Goal: Information Seeking & Learning: Learn about a topic

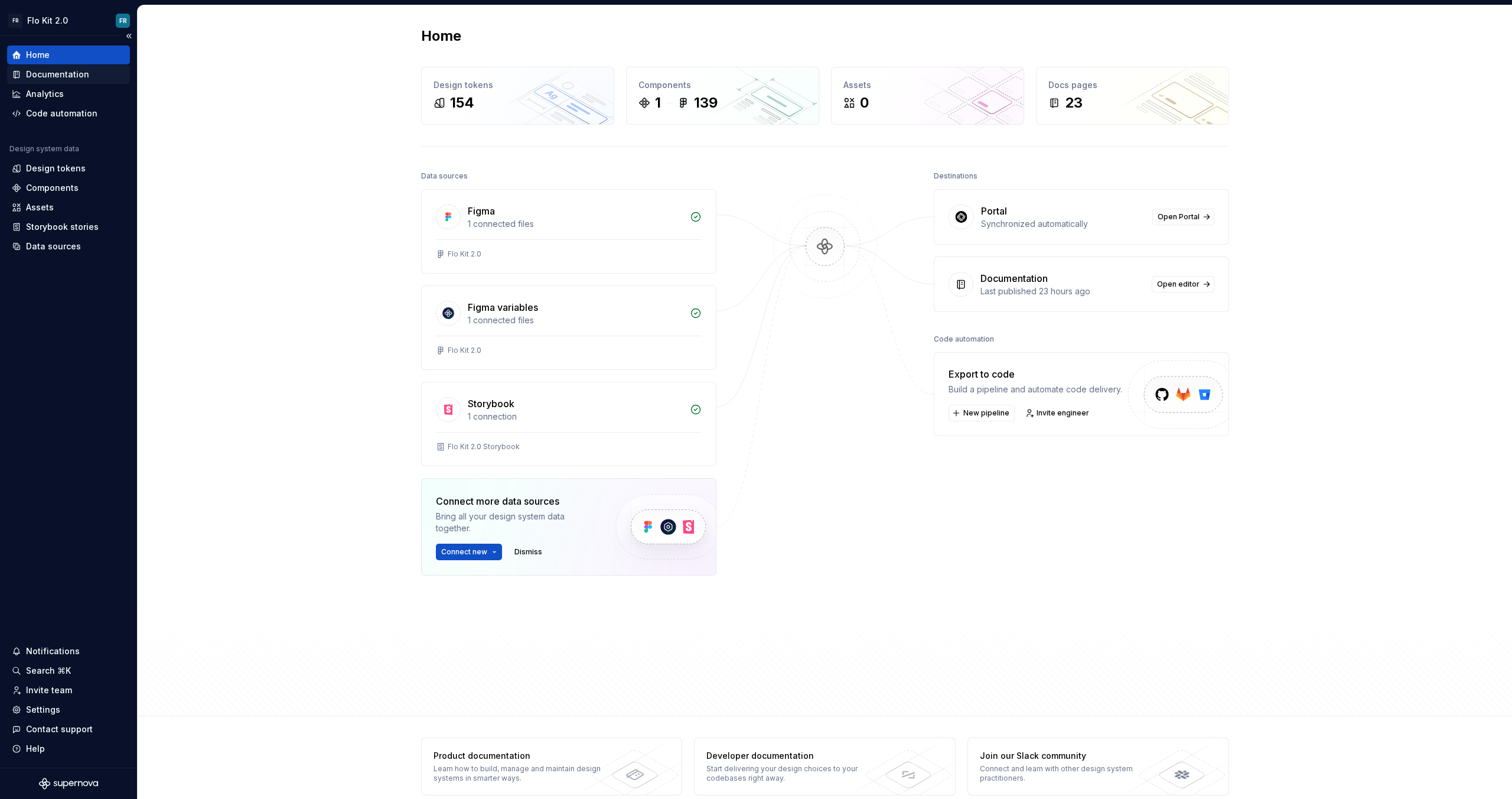
click at [82, 72] on div "Documentation" at bounding box center [57, 75] width 63 height 12
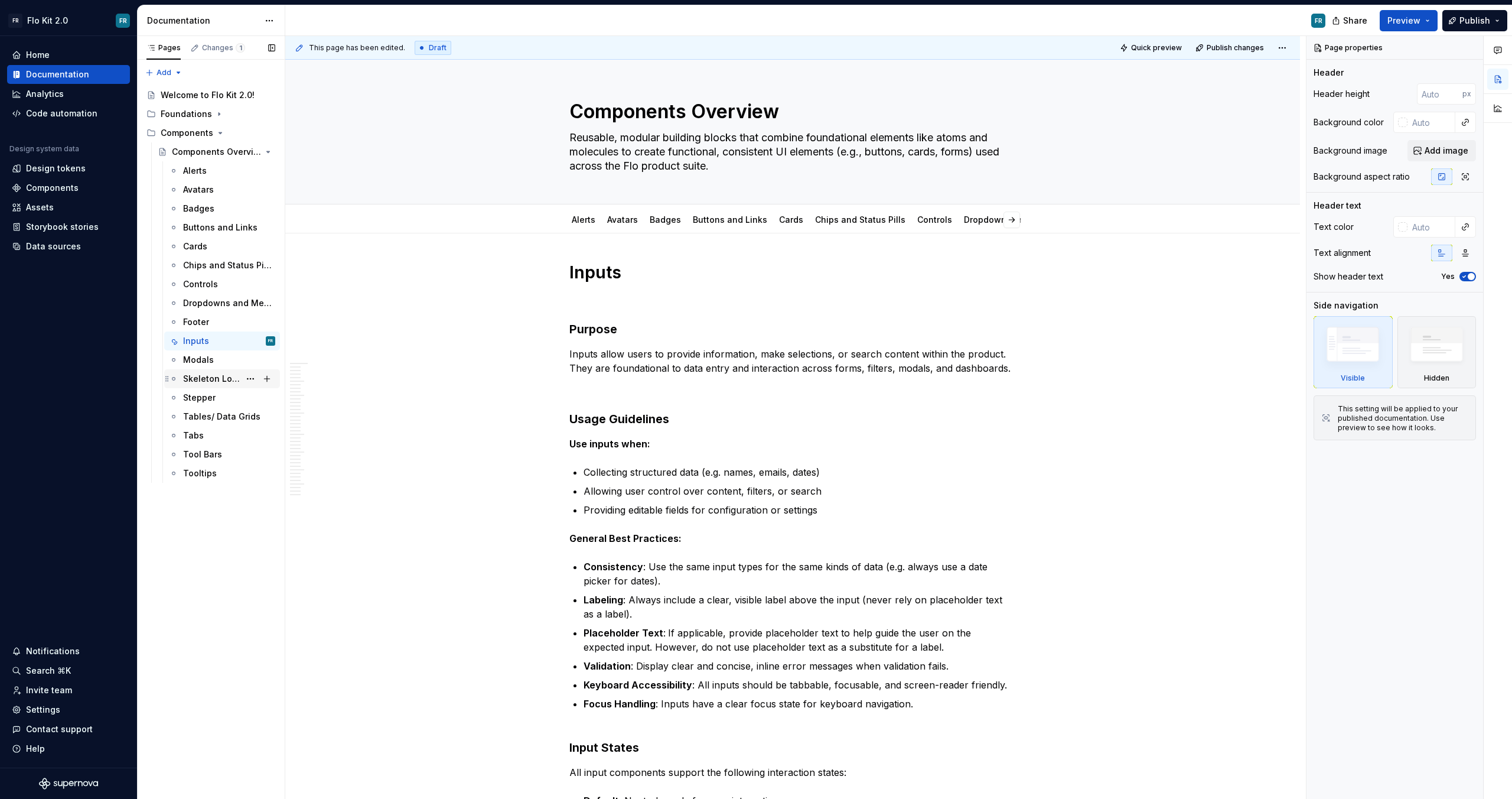
click at [208, 377] on div "Skeleton Loaders" at bounding box center [211, 378] width 57 height 12
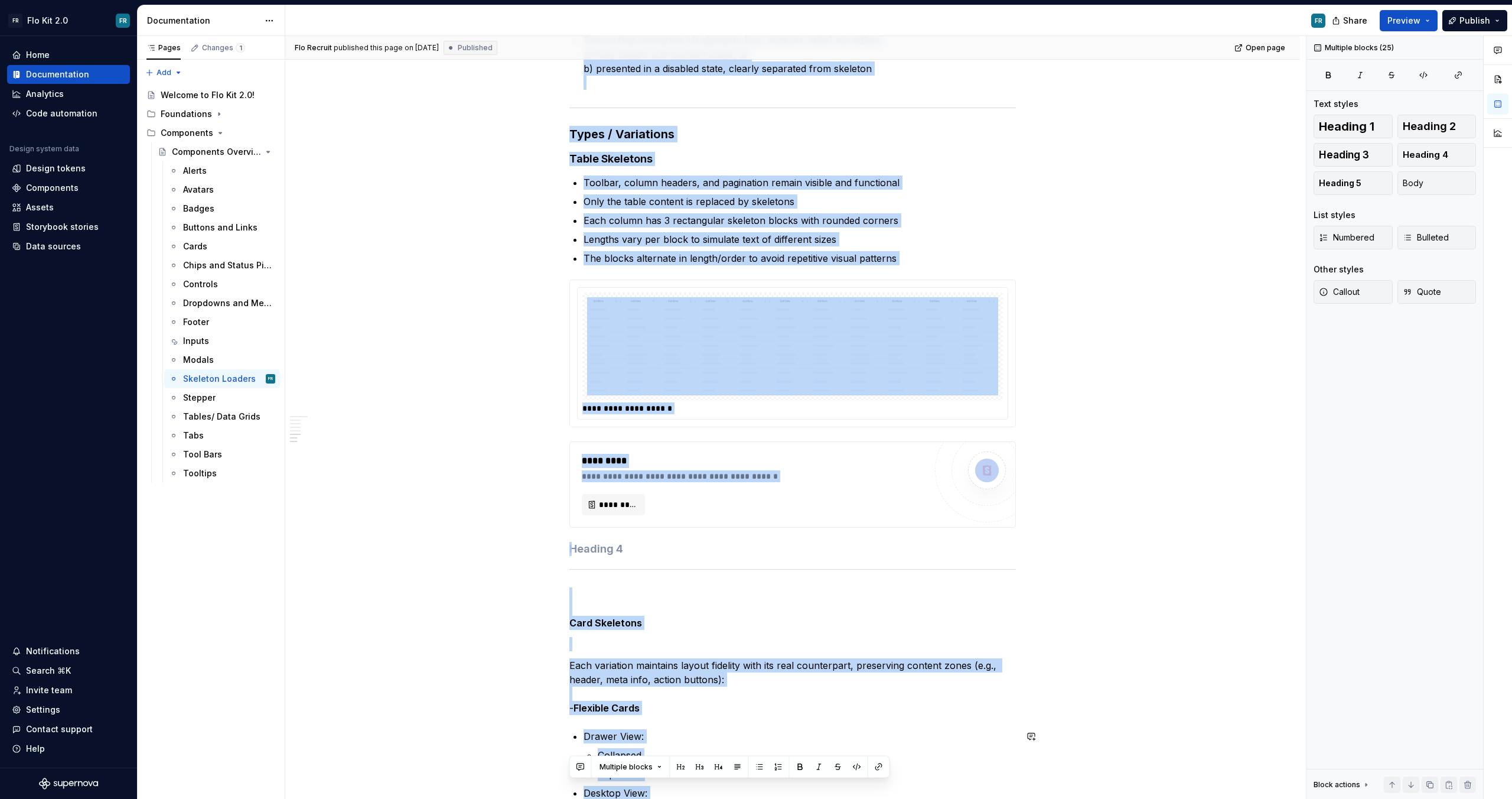
scroll to position [1064, 0]
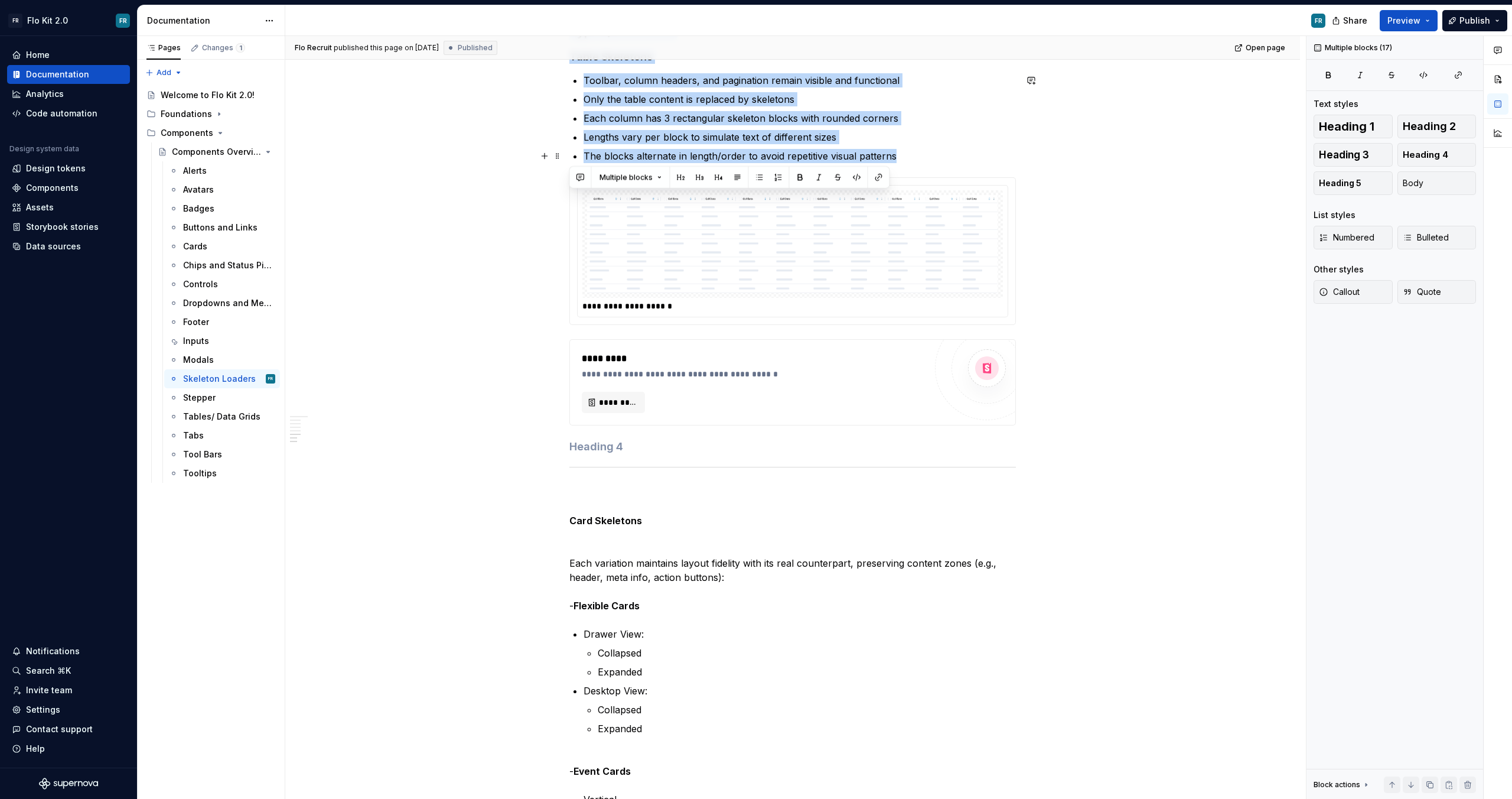
drag, startPoint x: 573, startPoint y: 267, endPoint x: 916, endPoint y: 160, distance: 359.3
click at [916, 160] on div "Skeleton Loaders Purpose Skeleton loaders act as temporary placeholders that in…" at bounding box center [792, 568] width 446 height 2741
copy div "Skeleton Loaders Purpose Skeleton loaders act as temporary placeholders that in…"
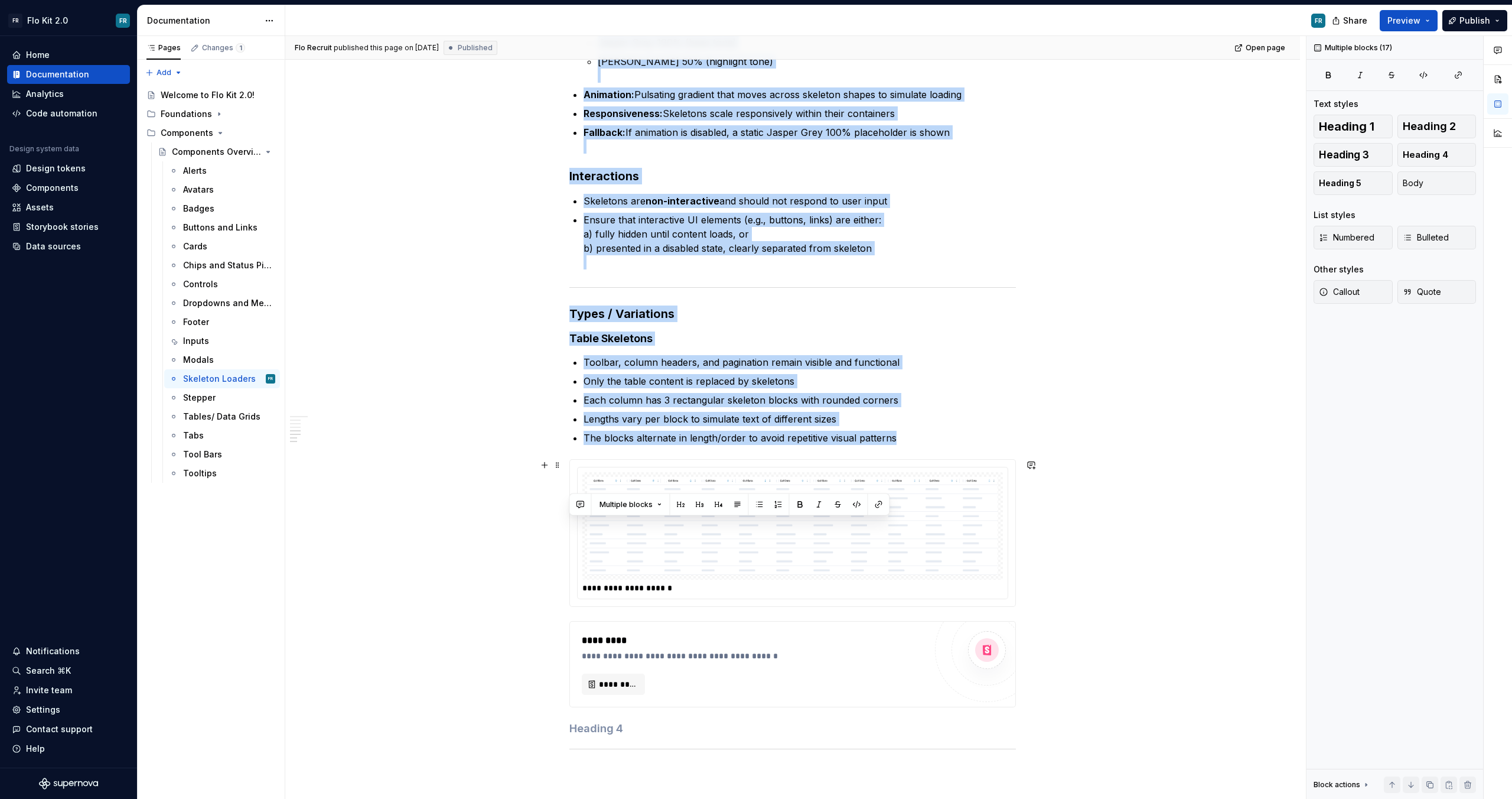
scroll to position [737, 0]
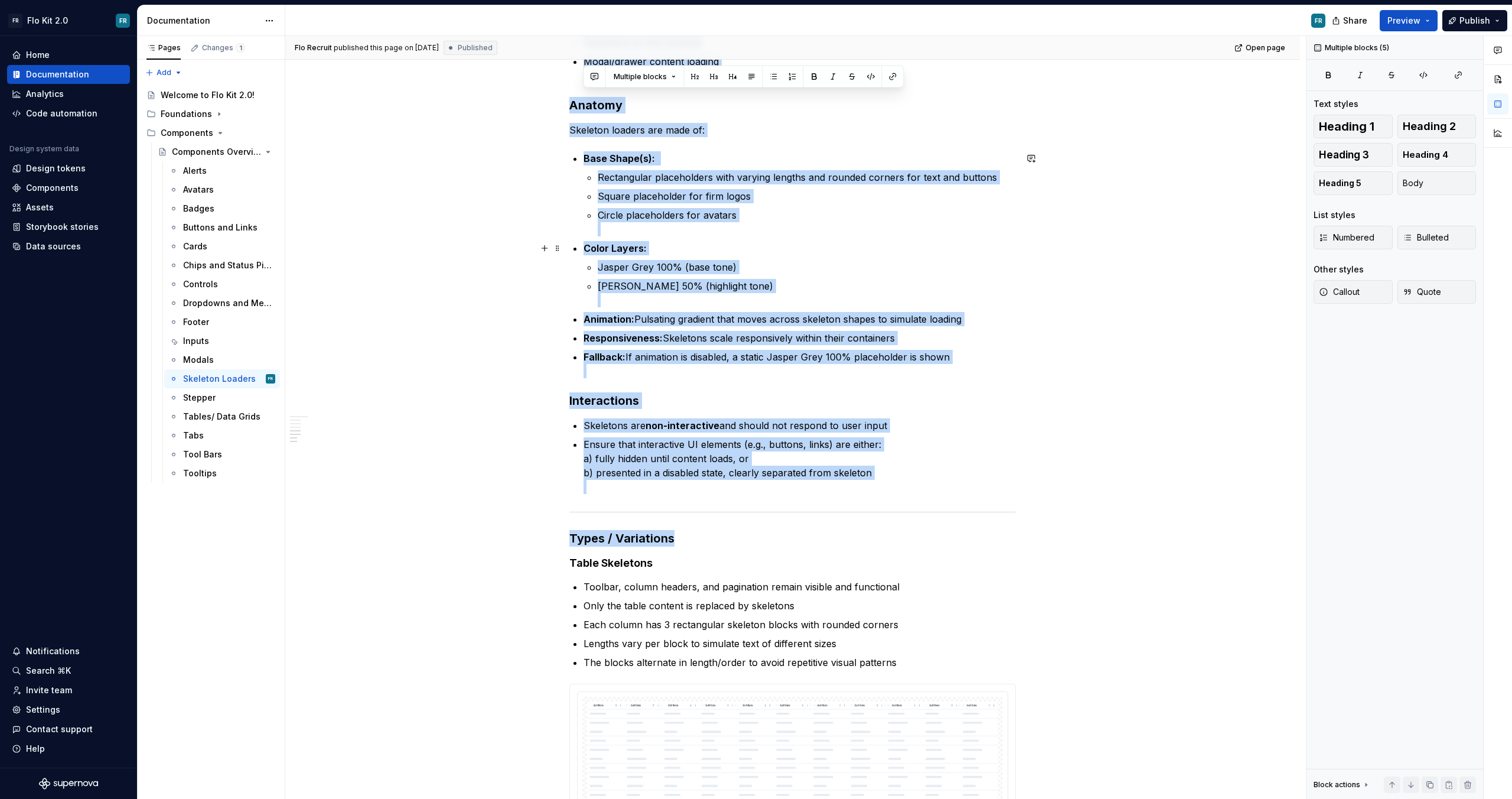
scroll to position [0, 0]
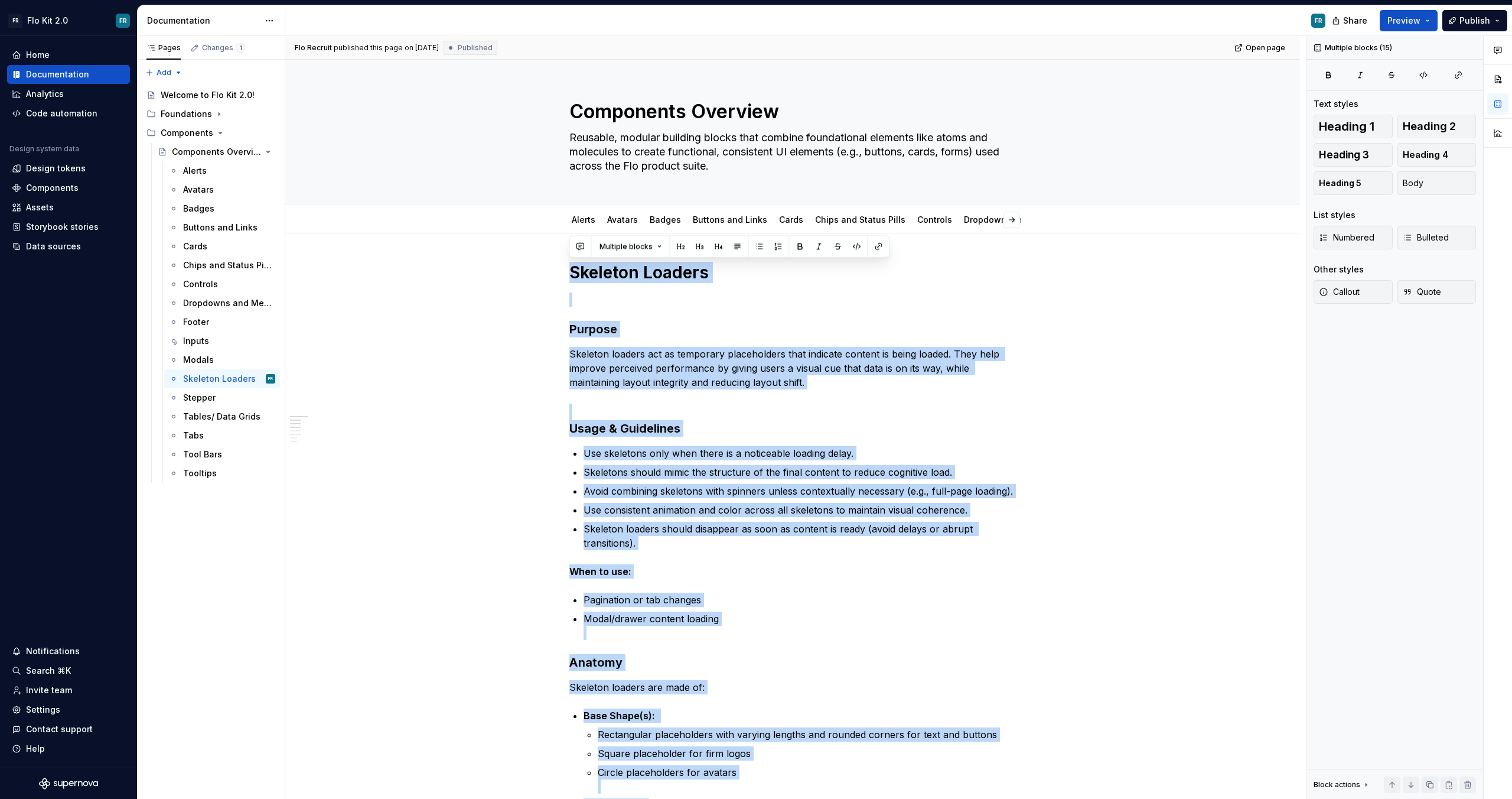
drag, startPoint x: 688, startPoint y: 362, endPoint x: 572, endPoint y: 261, distance: 153.8
copy div "Skeleton Loaders Purpose Skeleton loaders act as temporary placeholders that in…"
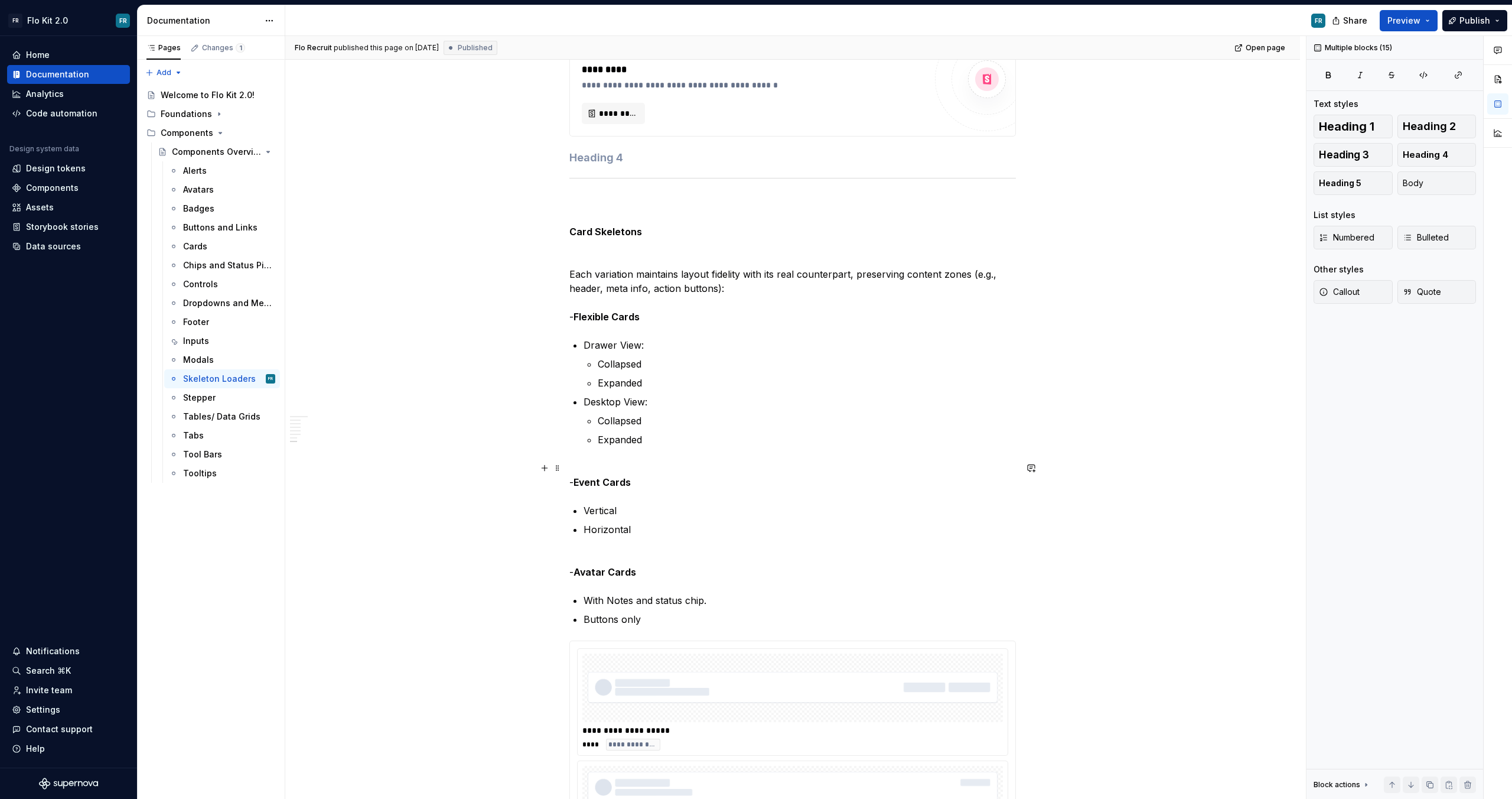
scroll to position [1353, 0]
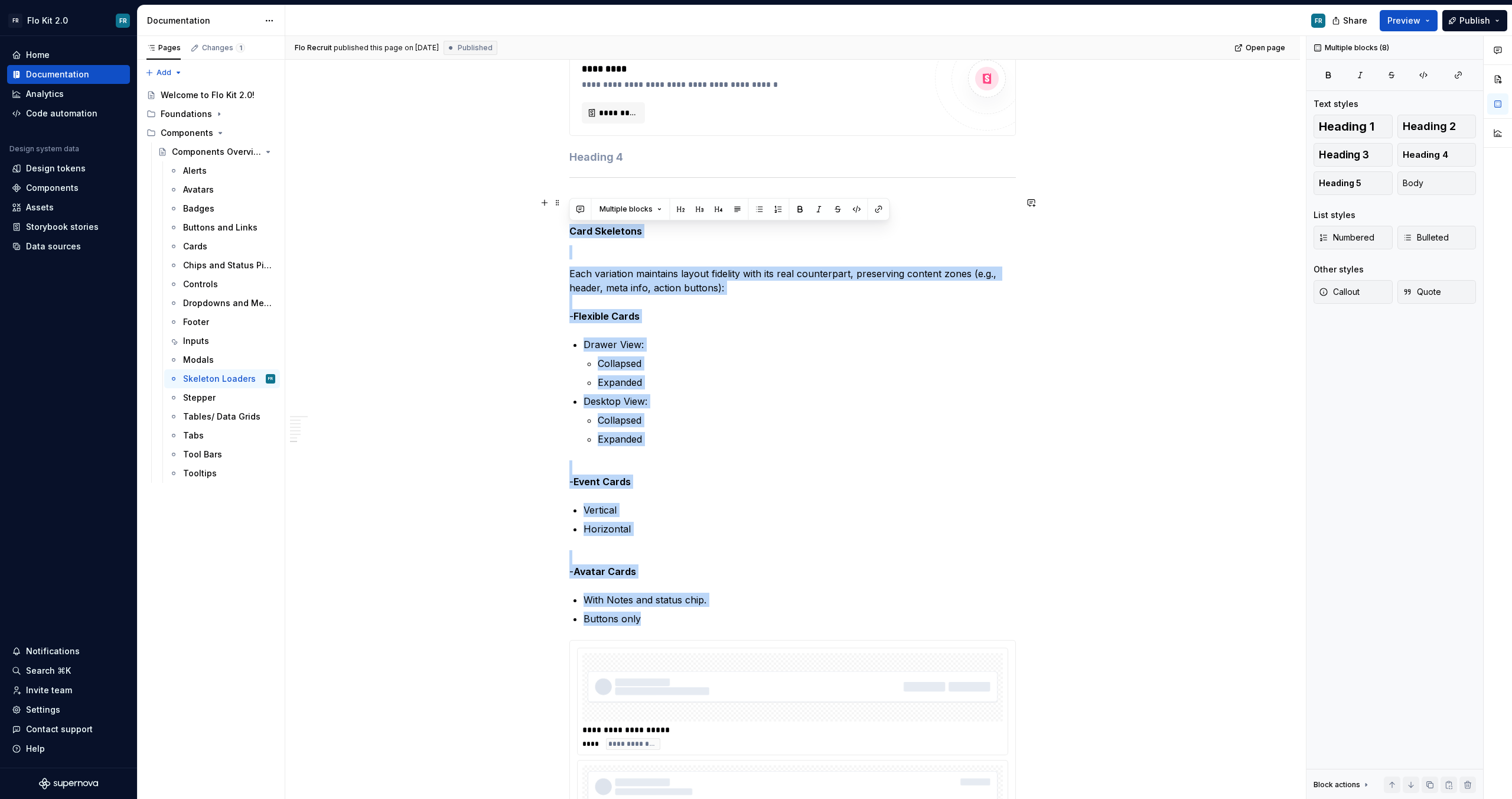
drag, startPoint x: 641, startPoint y: 615, endPoint x: 559, endPoint y: 233, distance: 390.7
click at [559, 233] on div "Skeleton Loaders Purpose Skeleton loaders act as temporary placeholders that in…" at bounding box center [792, 391] width 1015 height 3023
copy div "Card Skeletons Each variation maintains layout fidelity with its real counterpa…"
click at [677, 405] on p "Desktop View:" at bounding box center [799, 401] width 432 height 14
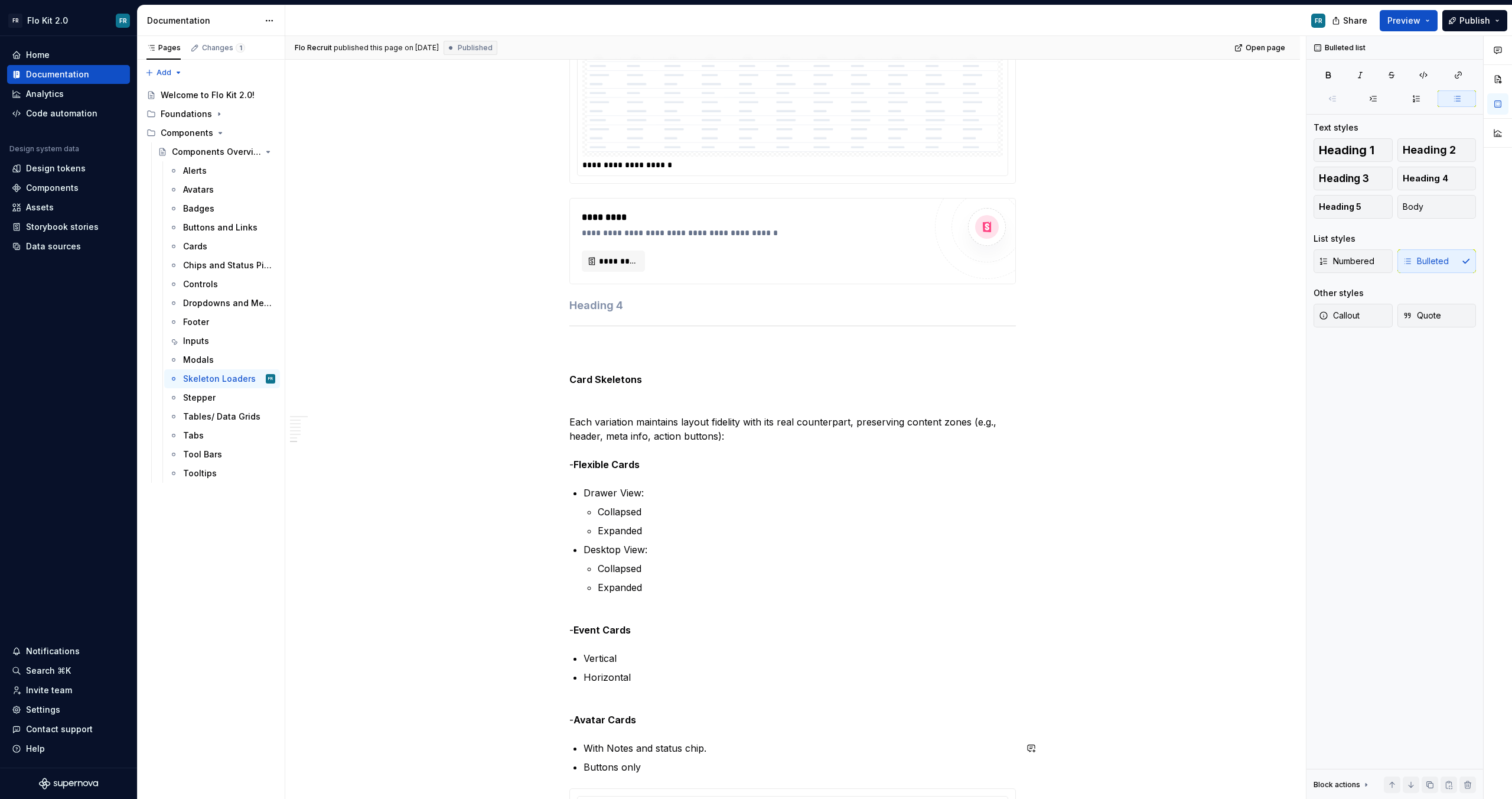
scroll to position [1201, 0]
click at [614, 306] on h4 at bounding box center [792, 310] width 446 height 14
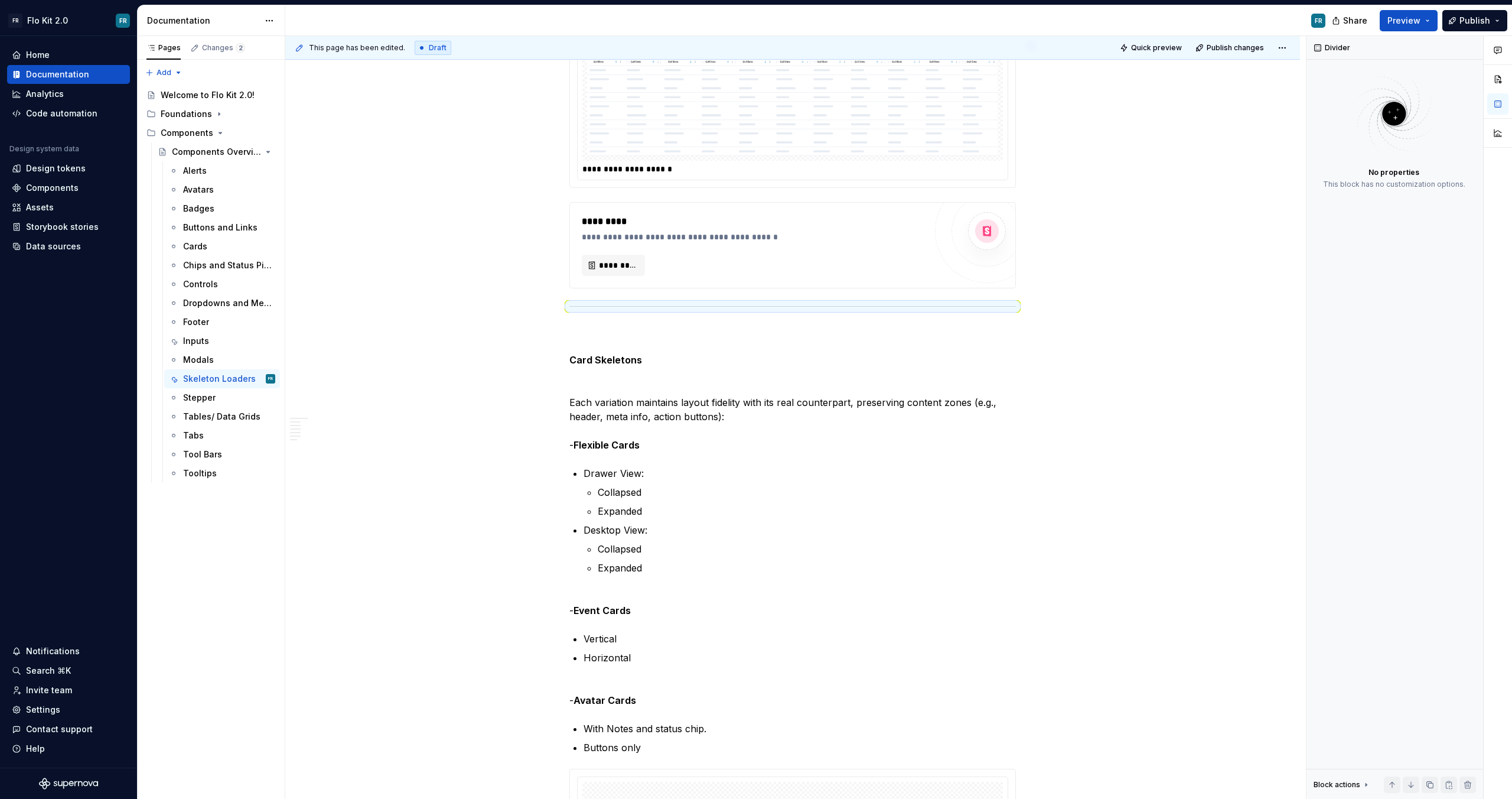
type textarea "*"
